Goal: Transaction & Acquisition: Purchase product/service

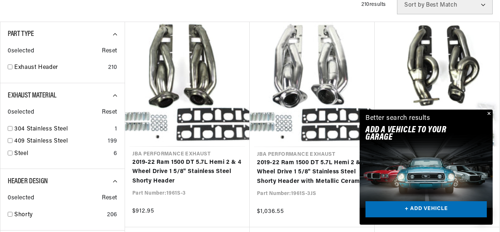
click at [488, 113] on button "Close" at bounding box center [488, 114] width 9 height 9
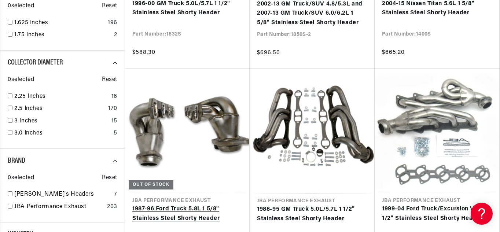
scroll to position [0, 222]
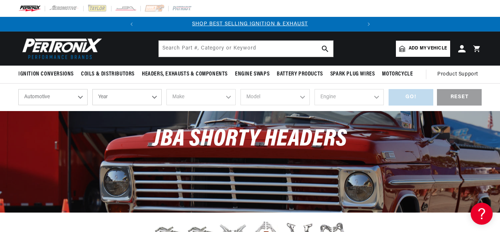
click at [155, 99] on select "Year 2024 2023 2022 2021 2020 2019 2018 2017 2016 2015 2014 2013 2012 2011 2010…" at bounding box center [126, 97] width 69 height 16
select select "2019"
click at [92, 89] on select "Year 2024 2023 2022 2021 2020 2019 2018 2017 2016 2015 2014 2013 2012 2011 2010…" at bounding box center [126, 97] width 69 height 16
select select "2019"
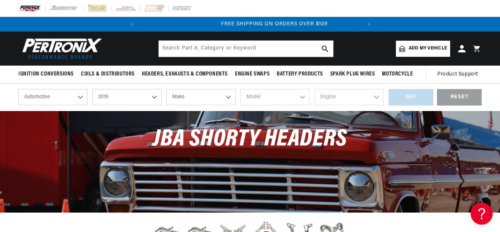
click at [227, 99] on select "Make Cadillac Chevrolet Chrysler Dodge Ford GMC INFINITI Jeep Nissan Ram Subaru…" at bounding box center [201, 97] width 69 height 16
select select "Ram"
click at [167, 89] on select "Make Cadillac Chevrolet Chrysler Dodge Ford GMC INFINITI Jeep Nissan Ram Subaru…" at bounding box center [201, 97] width 69 height 16
select select "Ram"
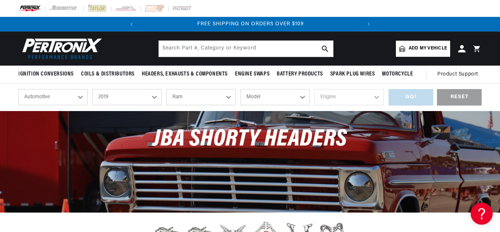
click at [304, 93] on select "Model 1500 1500 Classic" at bounding box center [275, 97] width 69 height 16
select select "1500"
click at [241, 89] on select "Model 1500 1500 Classic" at bounding box center [275, 97] width 69 height 16
select select "1500"
click at [354, 95] on select "Engine 5.7L" at bounding box center [349, 97] width 69 height 16
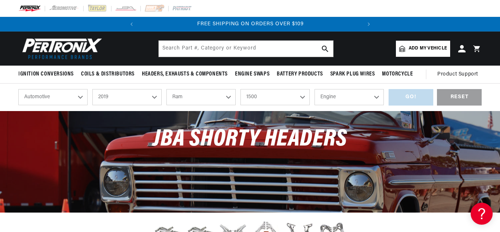
select select "5.7L"
click at [315, 89] on select "Engine 5.7L" at bounding box center [349, 97] width 69 height 16
select select "5.7L"
click at [417, 98] on div "GO!" at bounding box center [411, 97] width 45 height 17
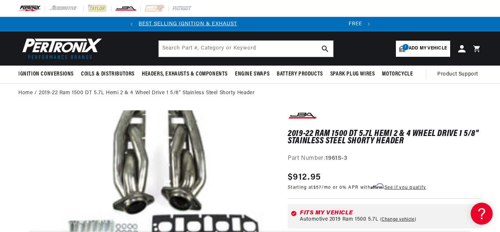
scroll to position [0, 5]
